Goal: Task Accomplishment & Management: Use online tool/utility

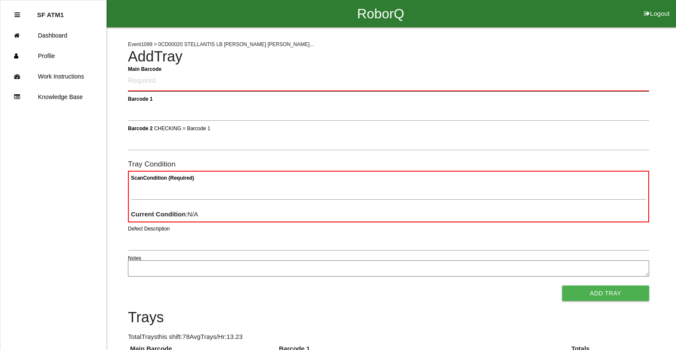
click at [132, 78] on Barcode "Main Barcode" at bounding box center [388, 81] width 521 height 20
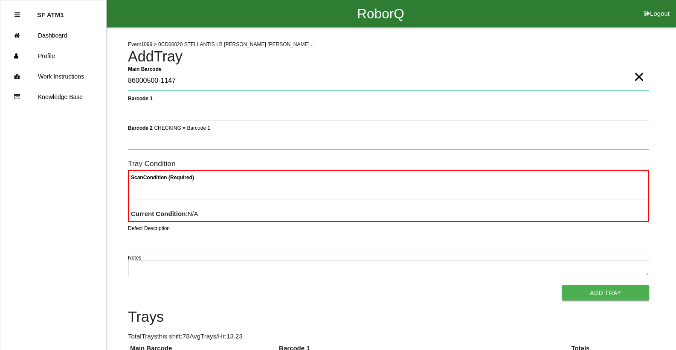
type Barcode "86000500-1147"
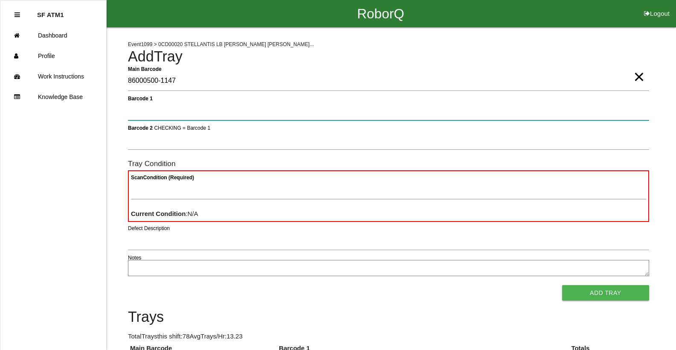
click at [562, 285] on button "Add Tray" at bounding box center [605, 292] width 87 height 15
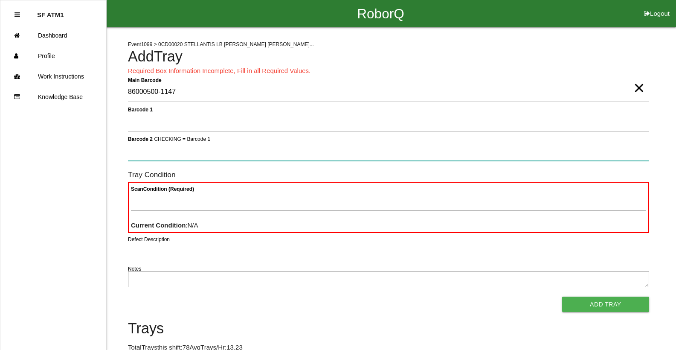
click at [562, 296] on button "Add Tray" at bounding box center [605, 303] width 87 height 15
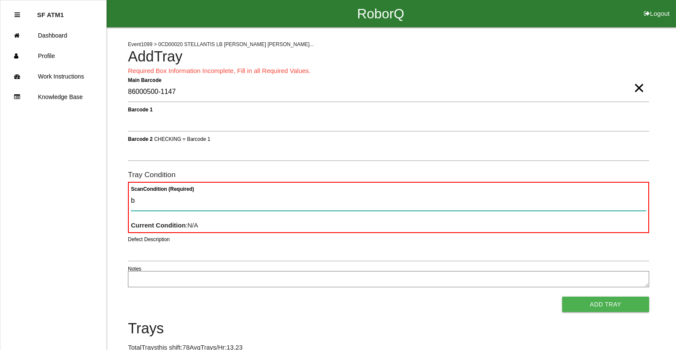
type Condition "ba"
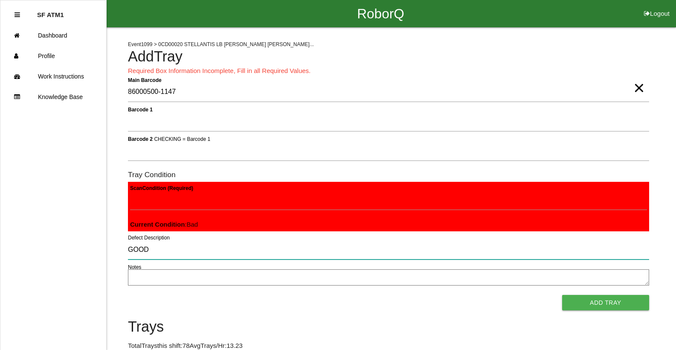
drag, startPoint x: 81, startPoint y: 91, endPoint x: 165, endPoint y: 245, distance: 175.7
click at [165, 245] on input "GOOD" at bounding box center [388, 250] width 521 height 20
type input "G"
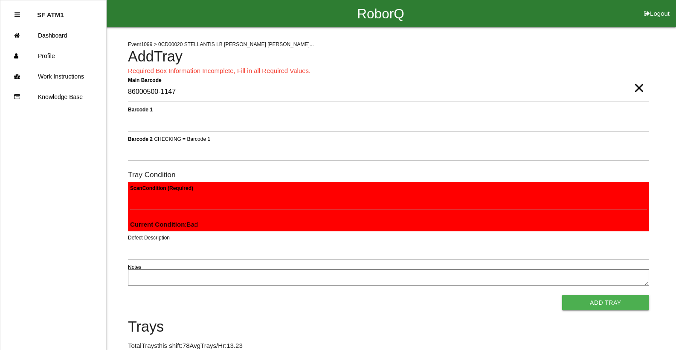
click at [562, 295] on button "Add Tray" at bounding box center [605, 302] width 87 height 15
